Goal: Transaction & Acquisition: Purchase product/service

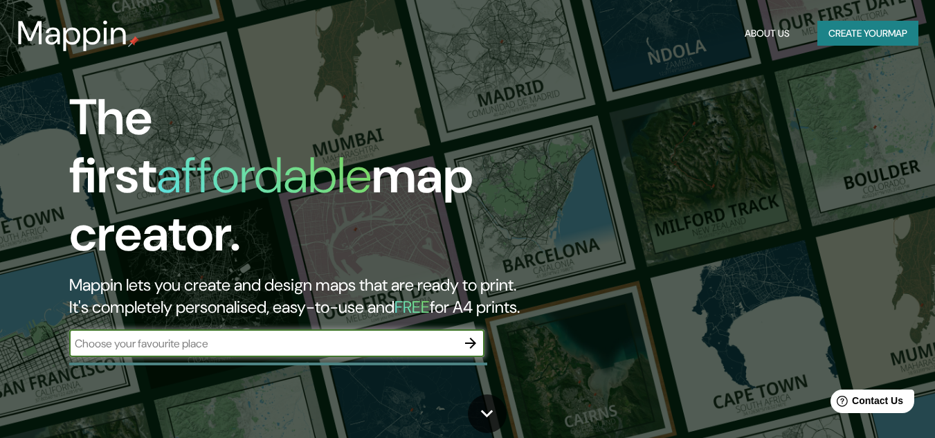
click at [903, 37] on button "Create your map" at bounding box center [868, 34] width 101 height 26
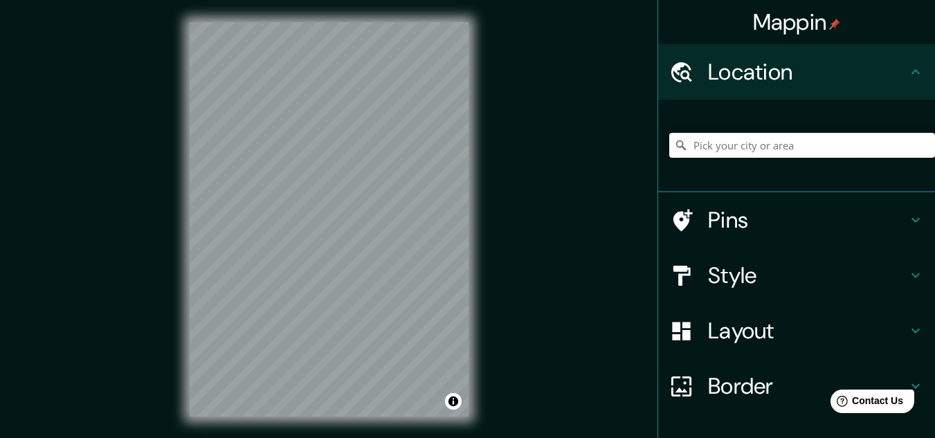
click at [752, 146] on input "Pick your city or area" at bounding box center [802, 145] width 266 height 25
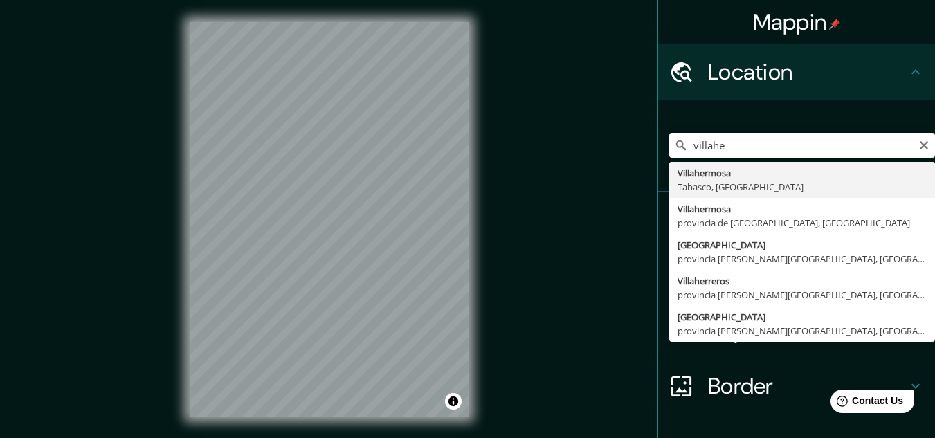
type input "Villahermosa, [GEOGRAPHIC_DATA], [GEOGRAPHIC_DATA]"
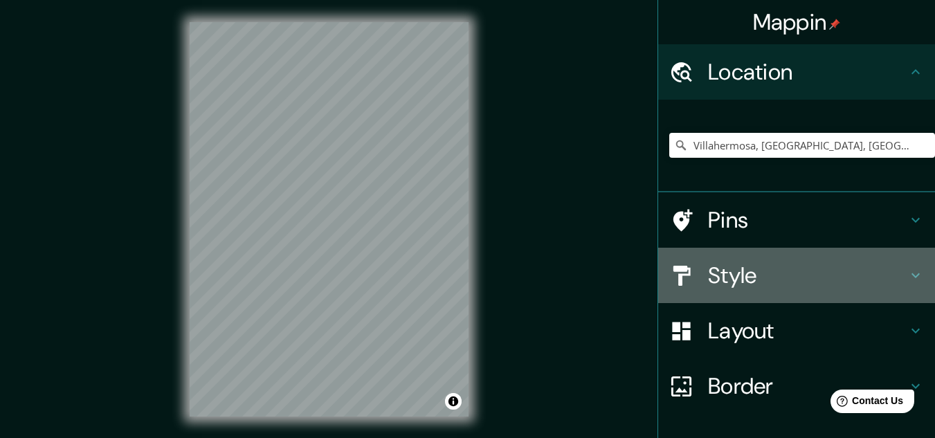
click at [746, 300] on div "Style" at bounding box center [796, 275] width 277 height 55
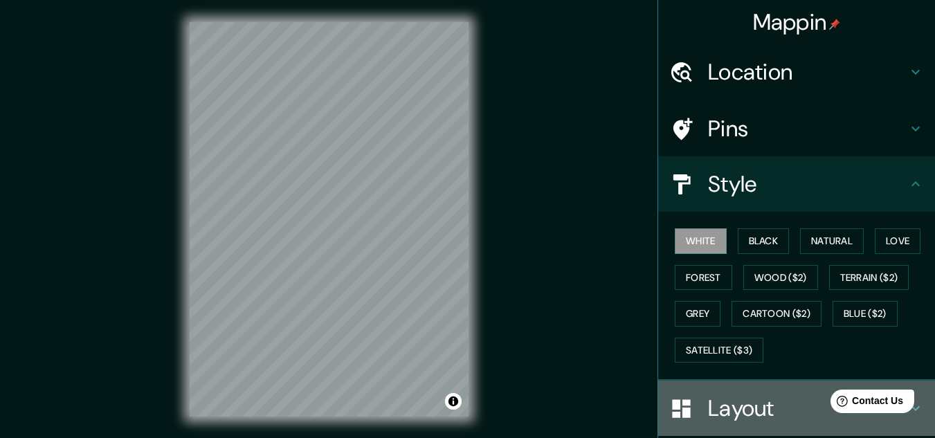
click at [690, 388] on div "Layout" at bounding box center [796, 408] width 277 height 55
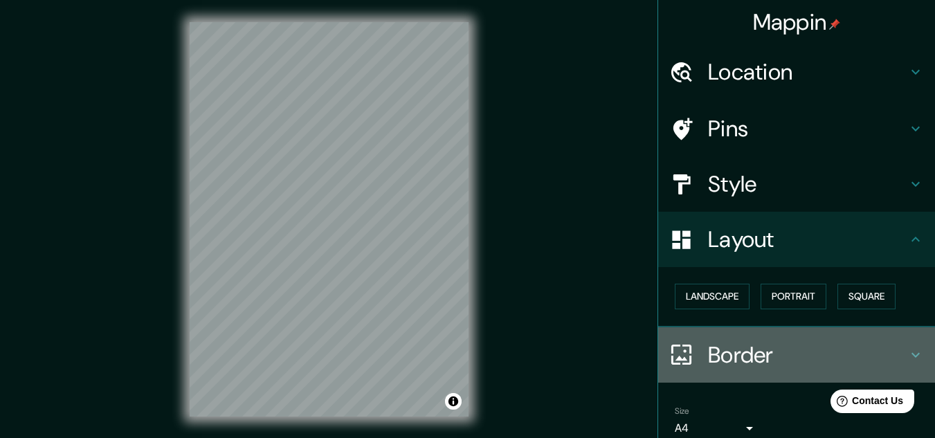
click at [696, 341] on div "Border" at bounding box center [796, 354] width 277 height 55
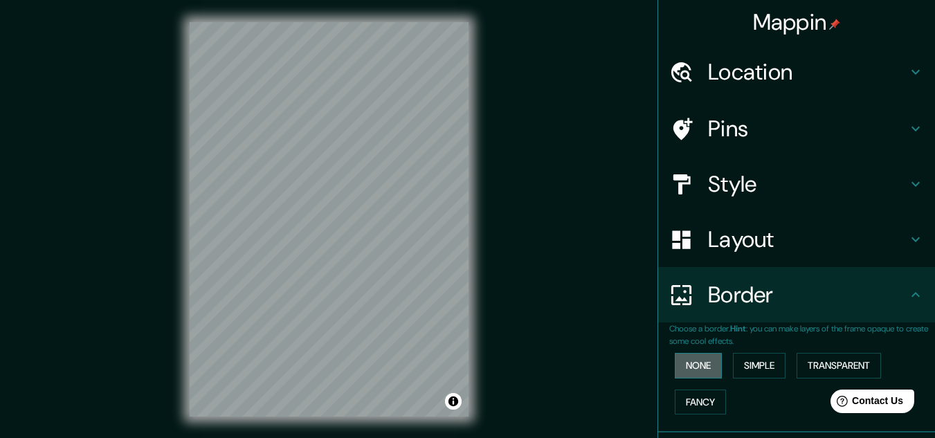
click at [682, 376] on button "None" at bounding box center [698, 366] width 47 height 26
